Goal: Information Seeking & Learning: Find specific fact

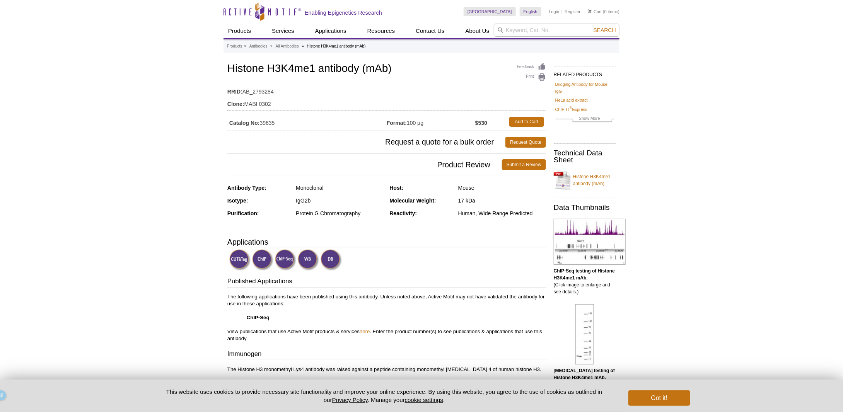
click at [305, 199] on div "IgG2b" at bounding box center [340, 200] width 88 height 7
click at [366, 223] on div "Antibody Type: Monoclonal Isotype: IgG2b Purification: Protein G Chromatography…" at bounding box center [386, 206] width 319 height 44
click at [363, 213] on div "Protein G Chromatography" at bounding box center [340, 213] width 88 height 7
click at [520, 31] on input "search" at bounding box center [557, 30] width 126 height 13
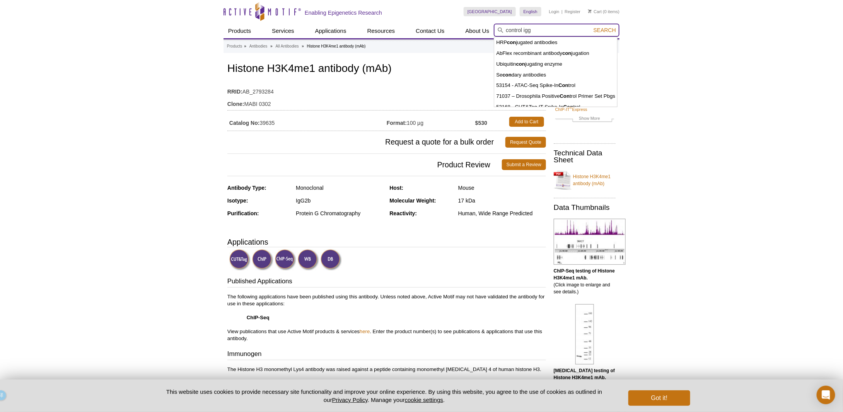
type input "control igg"
click at [591, 27] on button "Search" at bounding box center [604, 30] width 27 height 7
